Goal: Information Seeking & Learning: Find specific fact

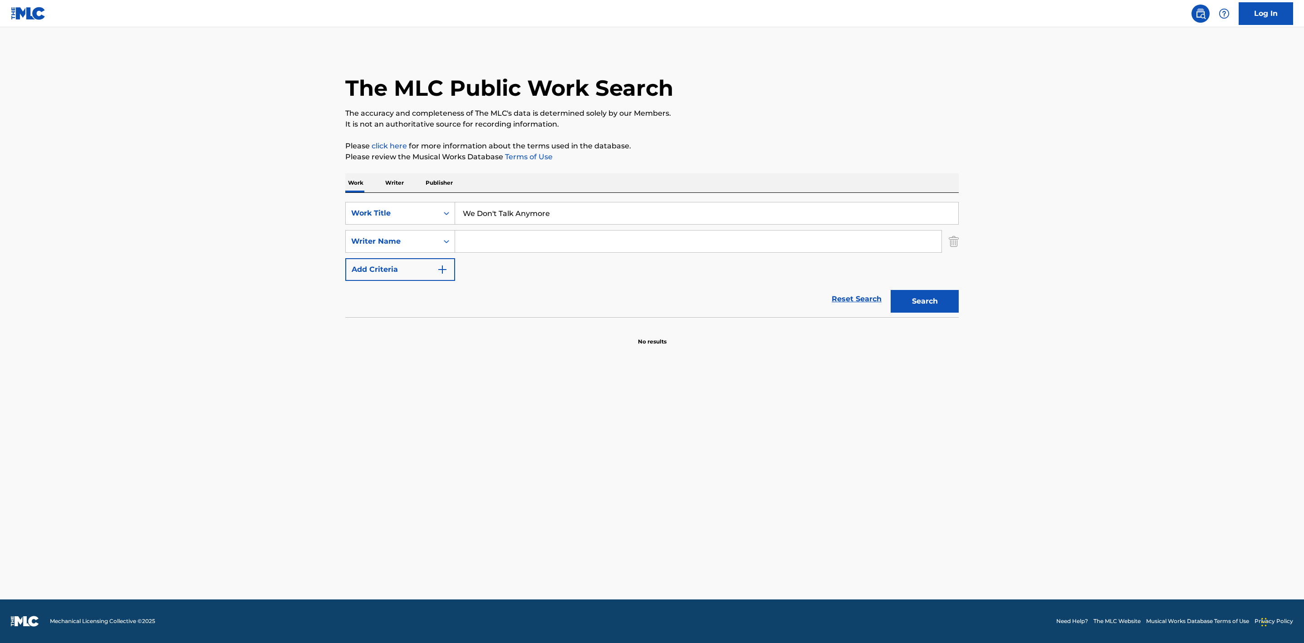
click at [492, 239] on input "Search Form" at bounding box center [698, 241] width 486 height 22
click at [937, 296] on button "Search" at bounding box center [924, 301] width 68 height 23
click at [934, 298] on button "Search" at bounding box center [924, 301] width 68 height 23
drag, startPoint x: 482, startPoint y: 235, endPoint x: 435, endPoint y: 229, distance: 46.8
click at [436, 229] on div "SearchWithCriteriadff8d563-561e-4de4-892f-5530e7844ec8 Work Title We Don't Talk…" at bounding box center [651, 241] width 613 height 79
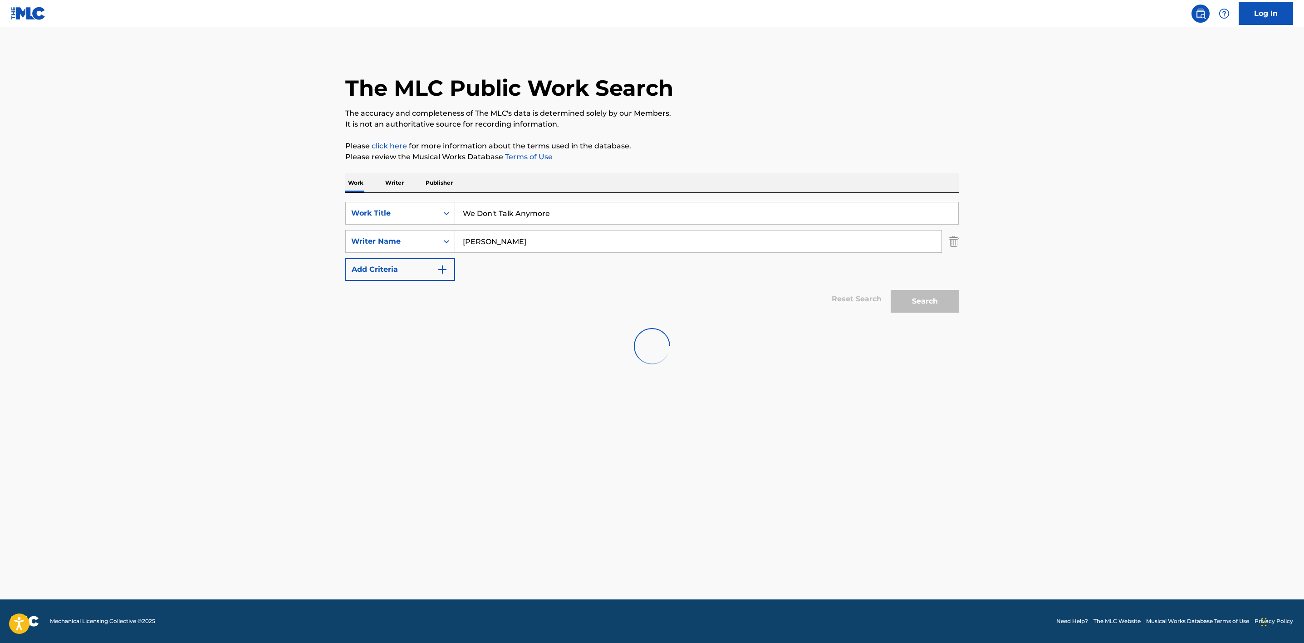
paste input "Charles Otto"
click at [950, 300] on div "Search" at bounding box center [922, 299] width 73 height 36
click at [912, 295] on button "Search" at bounding box center [924, 301] width 68 height 23
drag, startPoint x: 560, startPoint y: 247, endPoint x: 422, endPoint y: 233, distance: 138.6
click at [423, 233] on div "SearchWithCriteria7d4c1055-8948-41ff-9d3c-8163e3c2a35d Writer Name Charles Otto" at bounding box center [651, 241] width 613 height 23
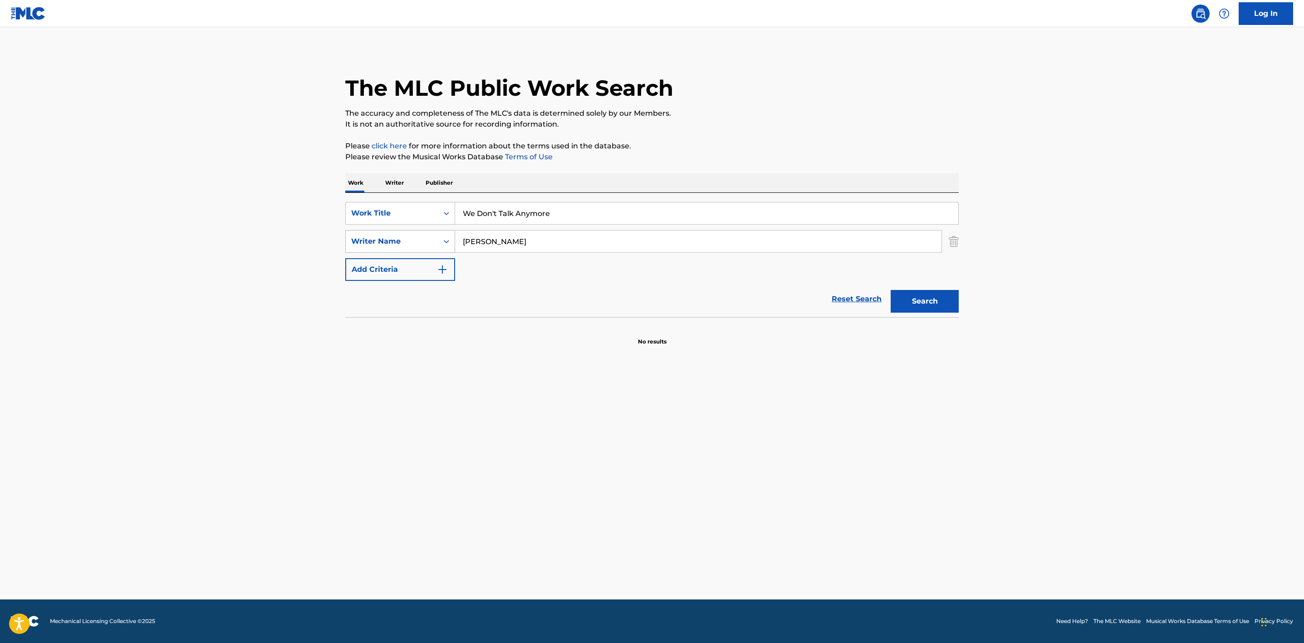
type input "="
click at [890, 290] on button "Search" at bounding box center [924, 301] width 68 height 23
drag, startPoint x: 539, startPoint y: 213, endPoint x: 451, endPoint y: 207, distance: 88.6
click at [451, 207] on div "SearchWithCriteriadff8d563-561e-4de4-892f-5530e7844ec8 Work Title We Don't Talk…" at bounding box center [651, 213] width 613 height 23
paste input "Tears"
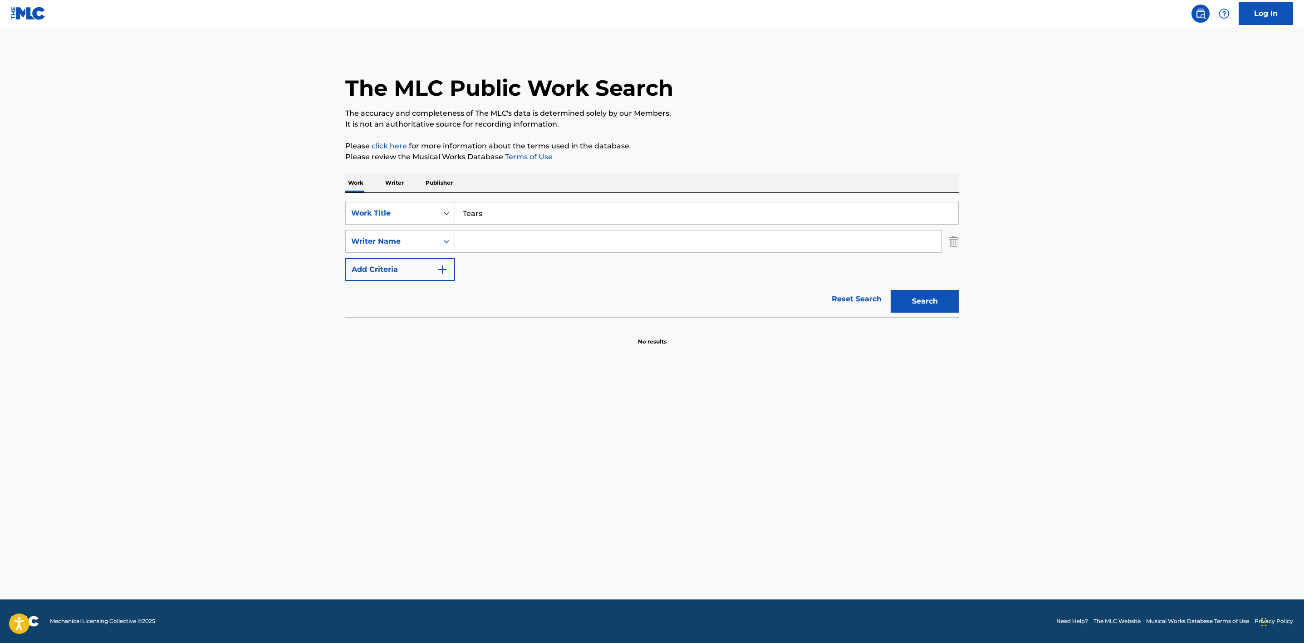
type input "Tears"
click at [514, 248] on input "Search Form" at bounding box center [698, 241] width 486 height 22
paste input "Ryan"
type input "Ryan"
click at [935, 301] on button "Search" at bounding box center [924, 301] width 68 height 23
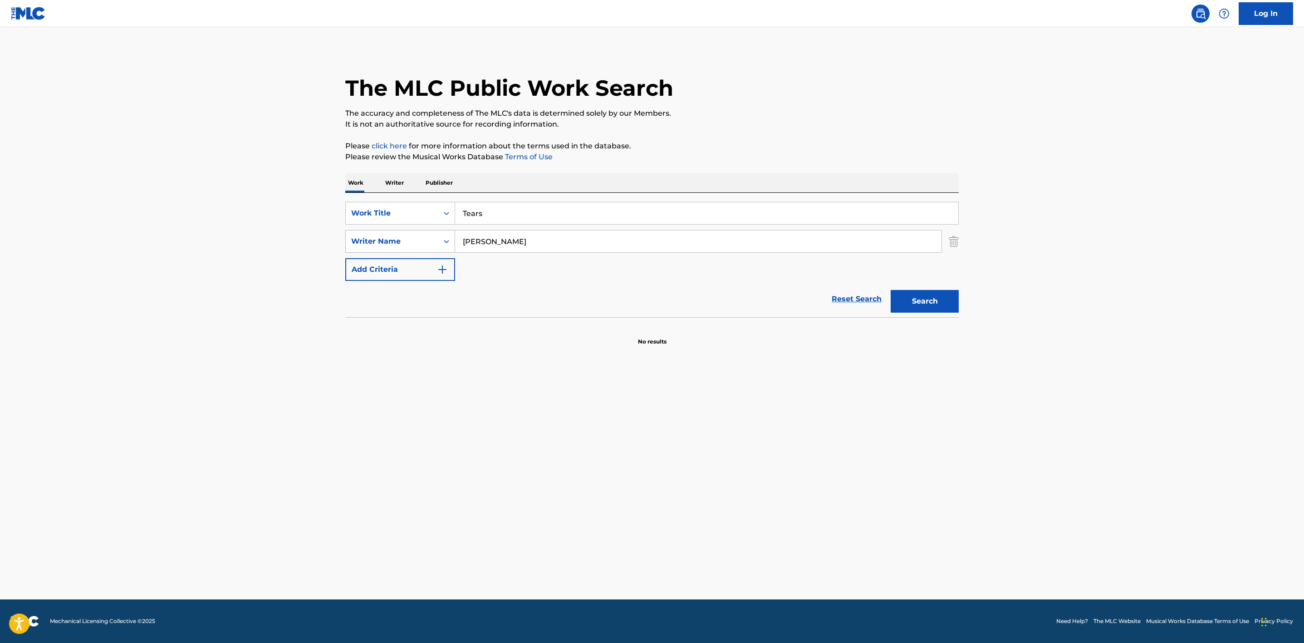
drag, startPoint x: 513, startPoint y: 241, endPoint x: 454, endPoint y: 234, distance: 60.3
click at [454, 234] on div "SearchWithCriteria7d4c1055-8948-41ff-9d3c-8163e3c2a35d Writer Name Ryan" at bounding box center [651, 241] width 613 height 23
click at [912, 301] on button "Search" at bounding box center [924, 301] width 68 height 23
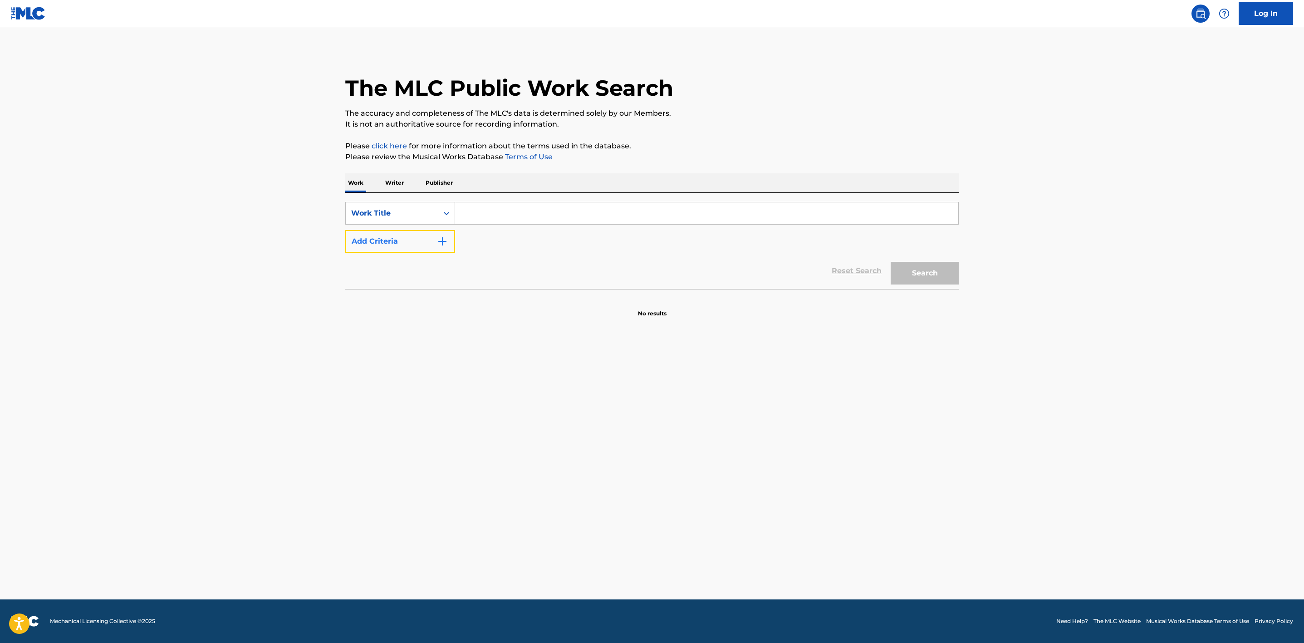
click at [444, 248] on button "Add Criteria" at bounding box center [400, 241] width 110 height 23
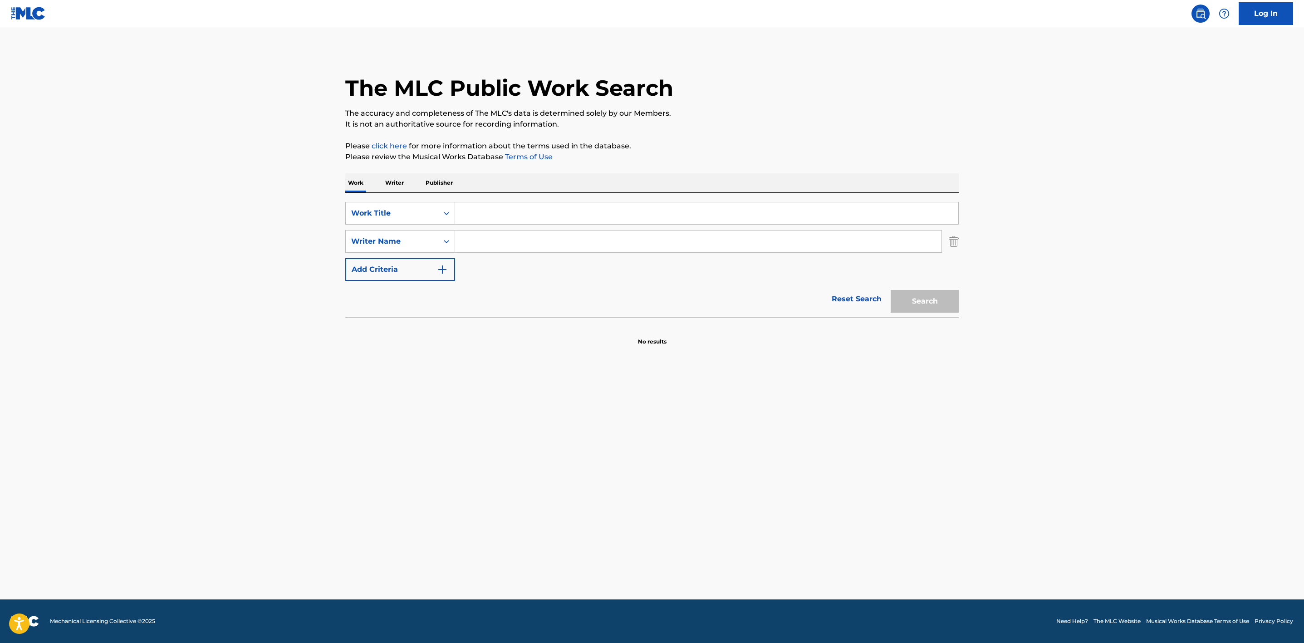
click at [528, 233] on input "Search Form" at bounding box center [698, 241] width 486 height 22
paste input "[PERSON_NAME]"
type input "[PERSON_NAME]"
click at [512, 211] on input "Search Form" at bounding box center [706, 213] width 503 height 22
paste input "Tears"
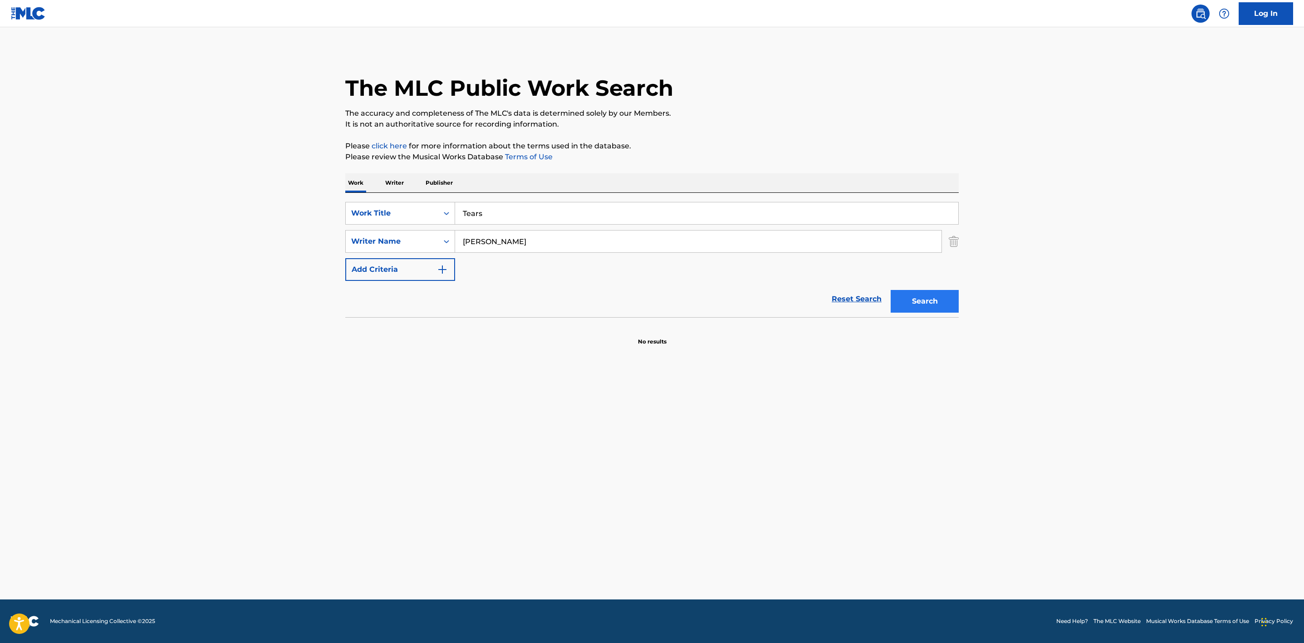
type input "Tears"
click at [922, 304] on button "Search" at bounding box center [924, 301] width 68 height 23
click at [908, 299] on button "Search" at bounding box center [924, 301] width 68 height 23
click at [531, 158] on link "Terms of Use" at bounding box center [527, 156] width 49 height 9
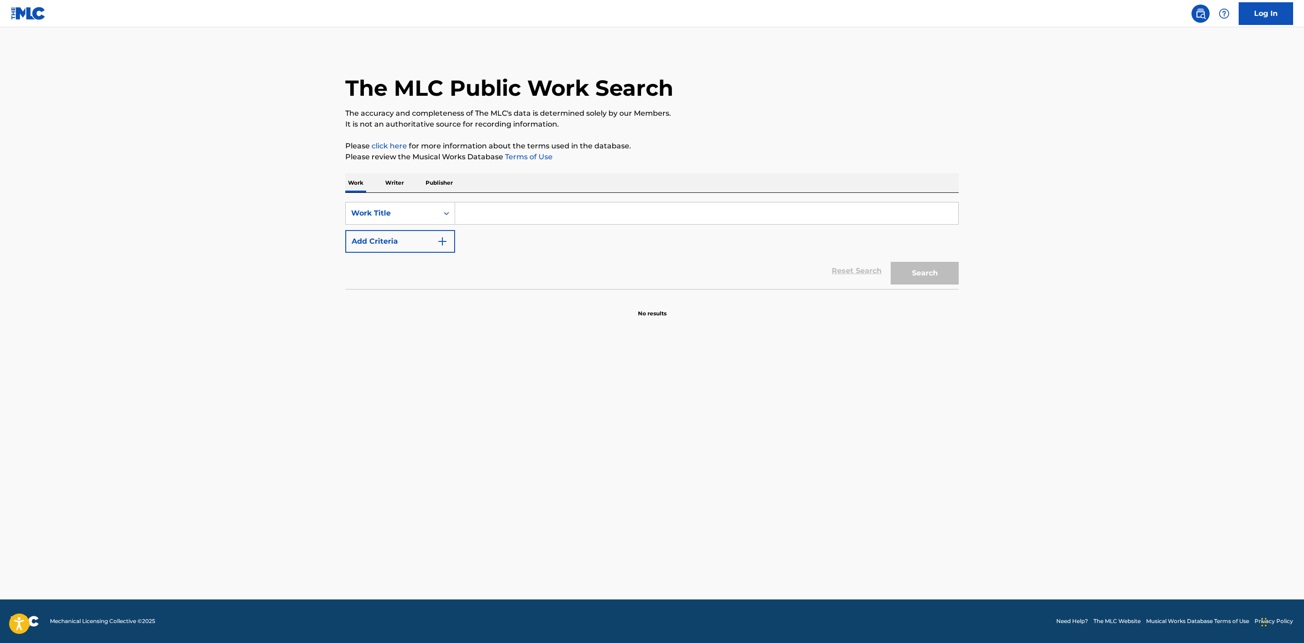
drag, startPoint x: 483, startPoint y: 220, endPoint x: 468, endPoint y: 222, distance: 15.7
click at [483, 220] on input "Search Form" at bounding box center [706, 213] width 503 height 22
paste input "Tears"
type input "Tears"
click at [420, 238] on button "Add Criteria" at bounding box center [400, 241] width 110 height 23
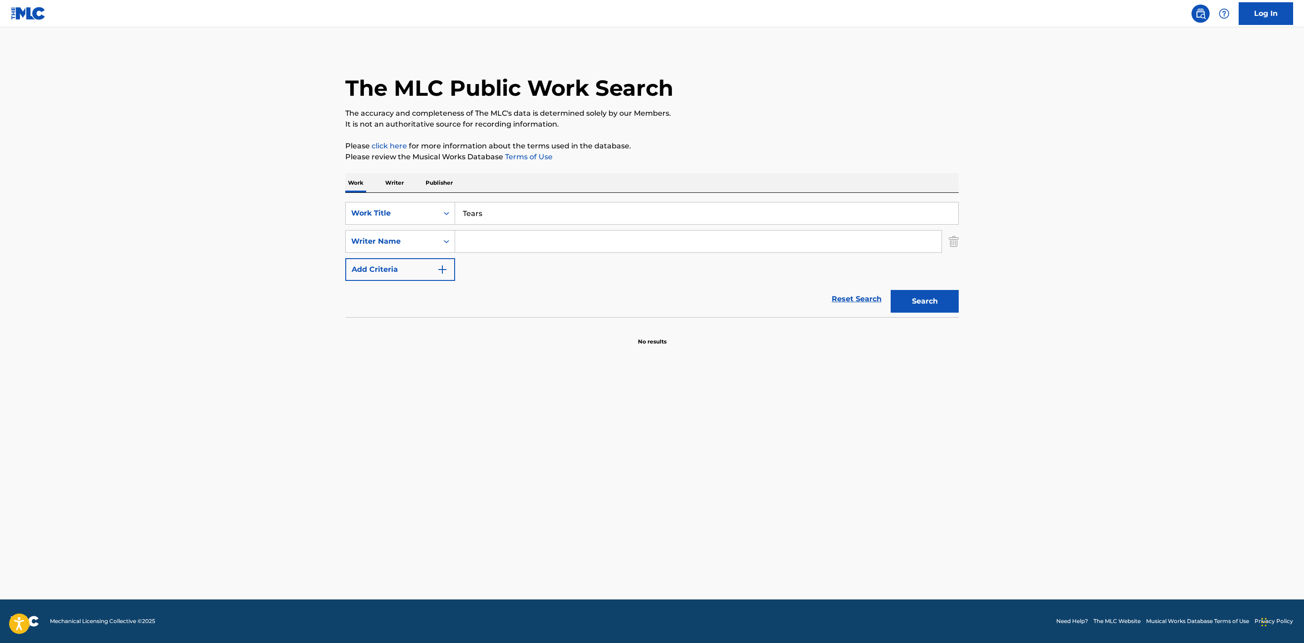
click at [491, 245] on input "Search Form" at bounding box center [698, 241] width 486 height 22
type input "Carpenter"
click at [913, 295] on button "Search" at bounding box center [924, 301] width 68 height 23
click at [923, 294] on button "Search" at bounding box center [924, 301] width 68 height 23
click at [617, 507] on main "The MLC Public Work Search The accuracy and completeness of The MLC's data is d…" at bounding box center [652, 313] width 1304 height 572
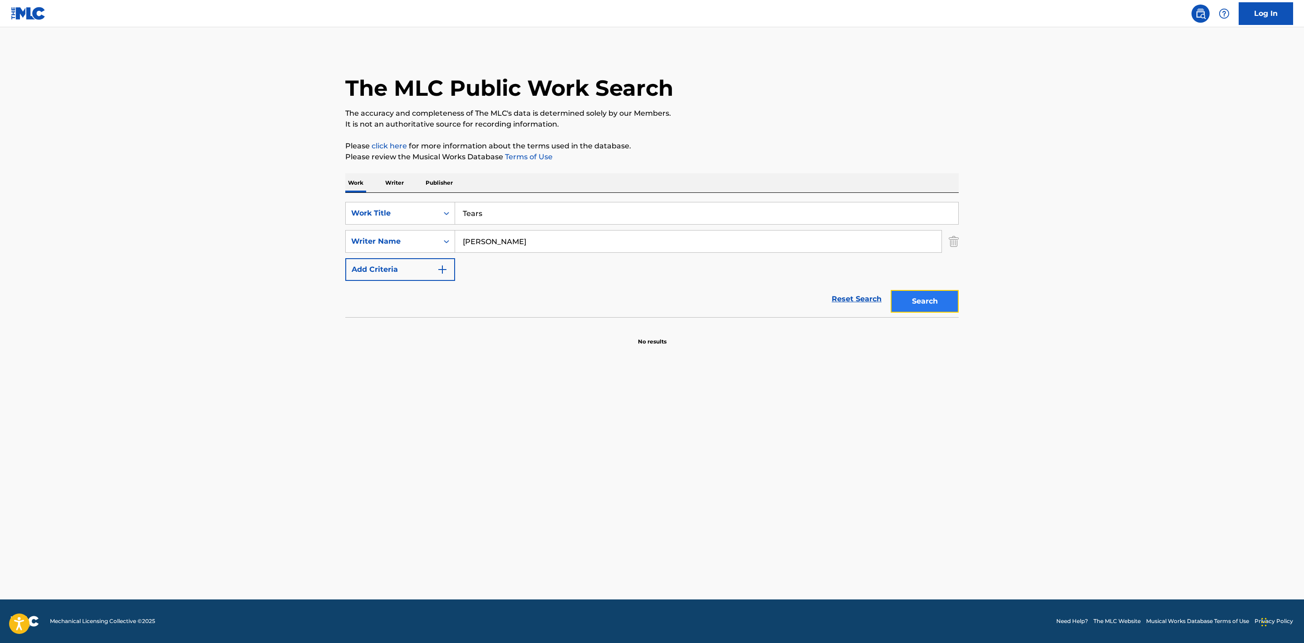
click at [924, 302] on button "Search" at bounding box center [924, 301] width 68 height 23
click at [931, 298] on button "Search" at bounding box center [924, 301] width 68 height 23
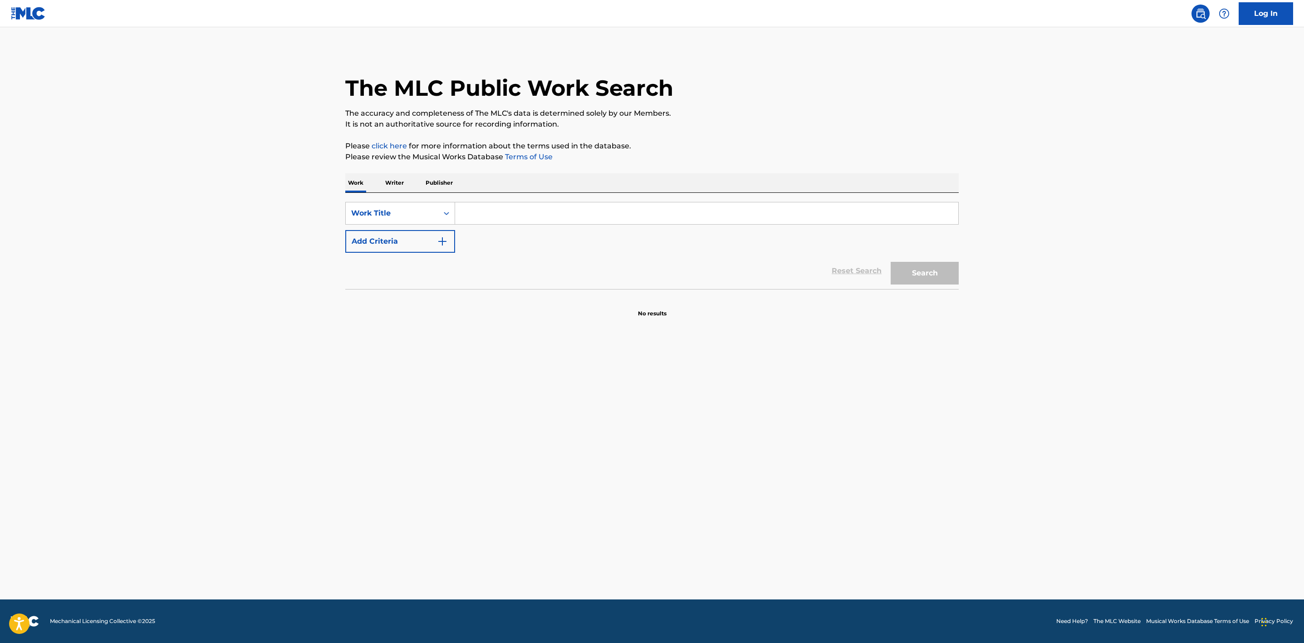
click at [503, 206] on input "Search Form" at bounding box center [706, 213] width 503 height 22
paste input "We Don't Talk Anymore"
type input "We Don't Talk Anymore"
click at [424, 237] on button "Add Criteria" at bounding box center [400, 241] width 110 height 23
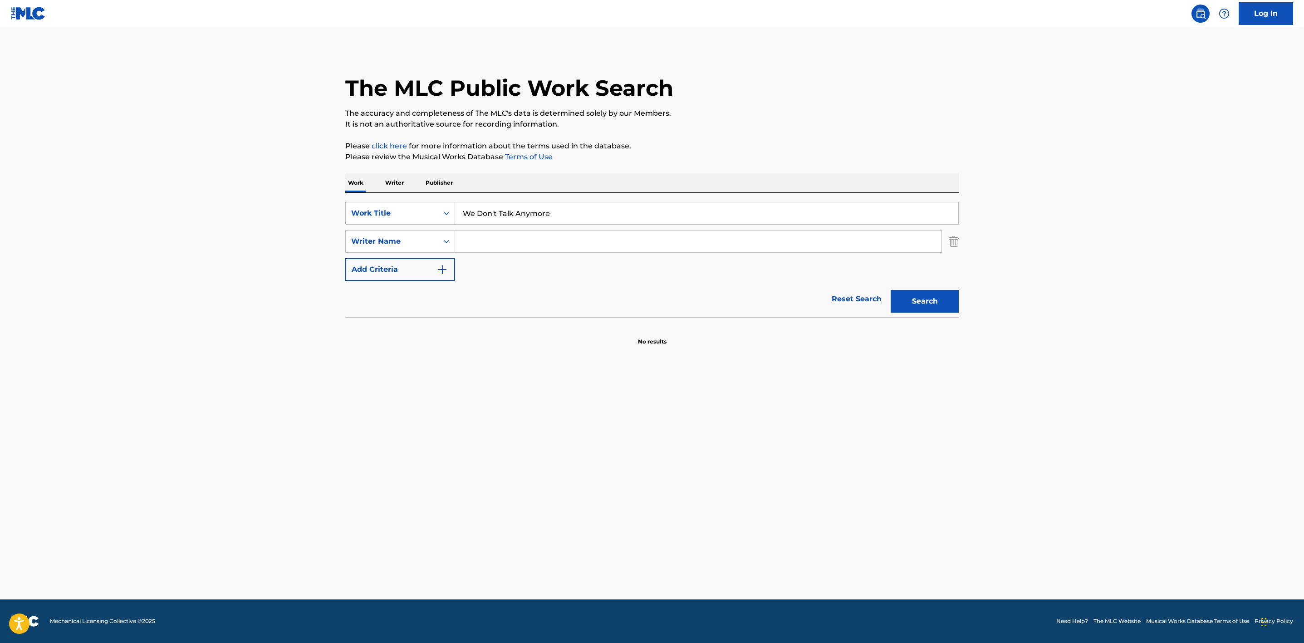
click at [524, 248] on input "Search Form" at bounding box center [698, 241] width 486 height 22
type input "[PERSON_NAME]"
click at [905, 297] on button "Search" at bounding box center [924, 301] width 68 height 23
click at [385, 146] on link "click here" at bounding box center [388, 146] width 35 height 9
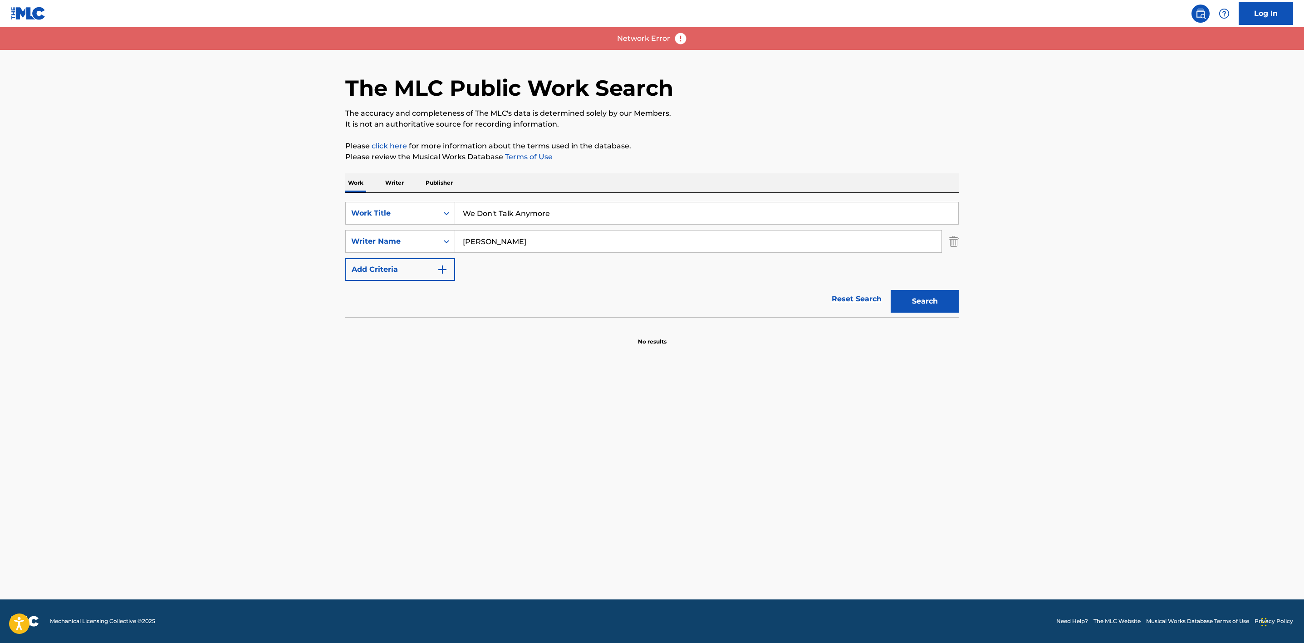
drag, startPoint x: 523, startPoint y: 236, endPoint x: 630, endPoint y: 244, distance: 107.8
click at [523, 236] on input "puth" at bounding box center [698, 241] width 486 height 22
click at [943, 303] on button "Search" at bounding box center [924, 301] width 68 height 23
